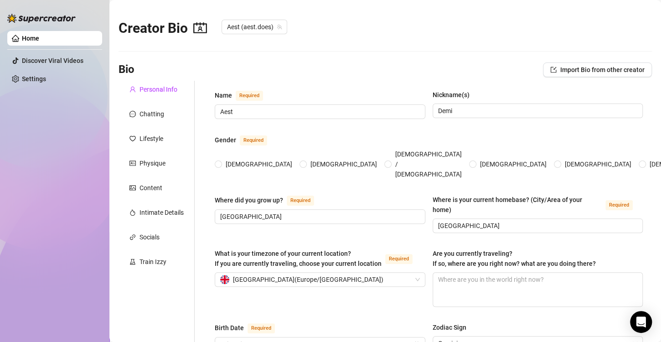
radio input "true"
type input "[DATE]"
click at [148, 181] on div "Content" at bounding box center [157, 187] width 76 height 17
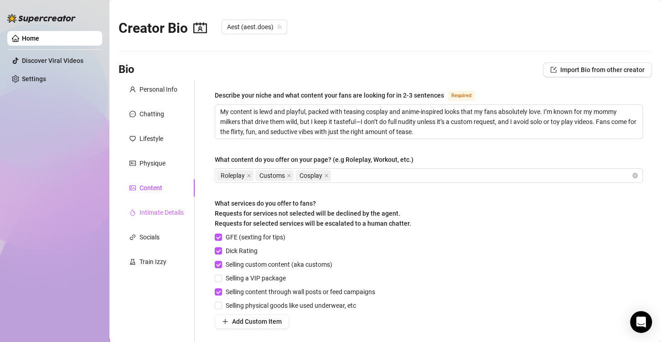
click at [151, 217] on div "Intimate Details" at bounding box center [157, 212] width 76 height 17
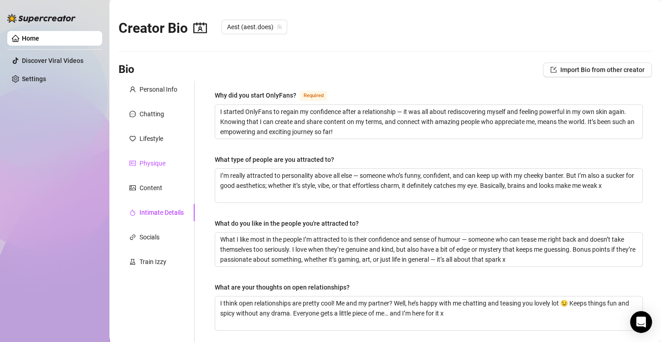
click at [149, 159] on div "Physique" at bounding box center [152, 163] width 26 height 10
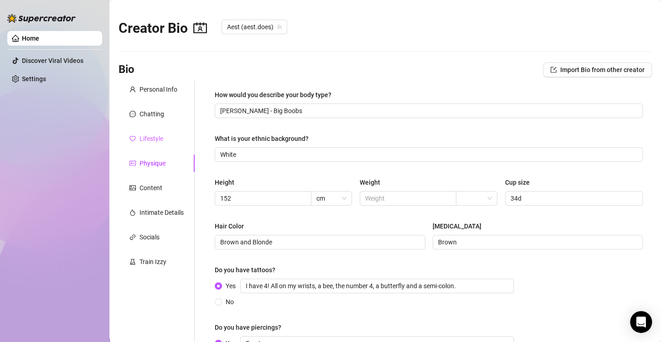
click at [149, 131] on div "Lifestyle" at bounding box center [157, 138] width 76 height 17
